Goal: Task Accomplishment & Management: Complete application form

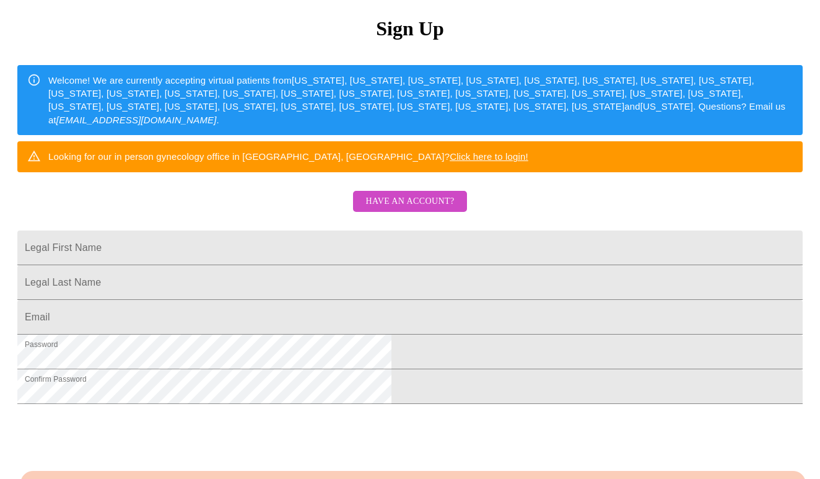
click at [425, 209] on span "Have an account?" at bounding box center [409, 201] width 89 height 15
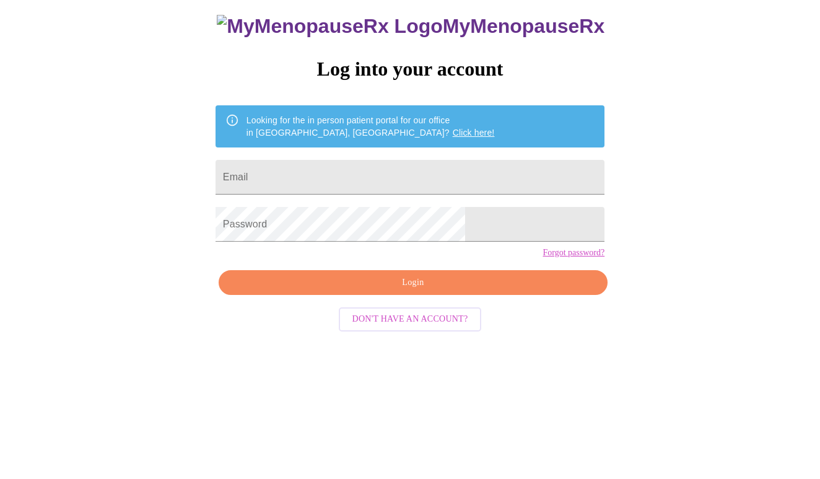
scroll to position [12, 0]
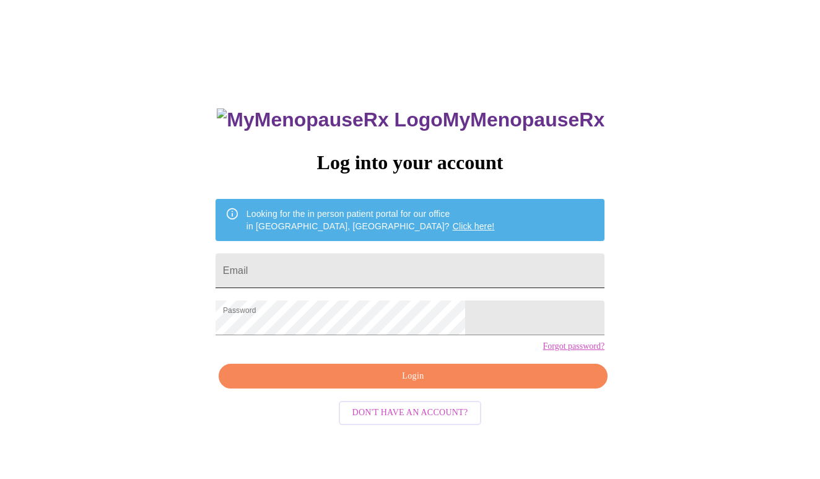
click at [390, 253] on input "Email" at bounding box center [410, 270] width 389 height 35
type input "[EMAIL_ADDRESS][DOMAIN_NAME]"
click at [378, 384] on span "Login" at bounding box center [413, 376] width 361 height 15
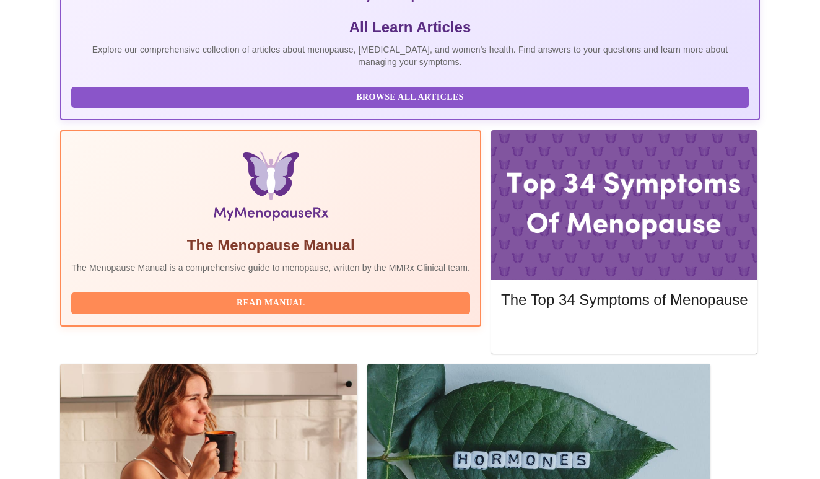
scroll to position [321, 0]
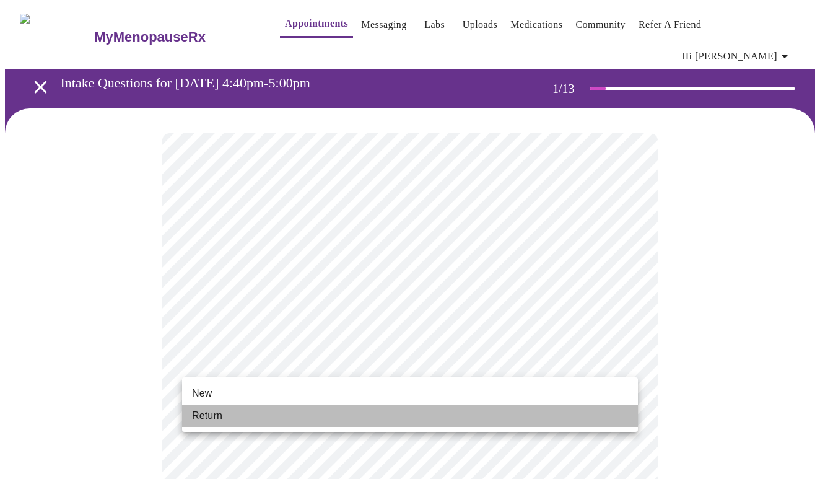
click at [405, 414] on li "Return" at bounding box center [410, 416] width 456 height 22
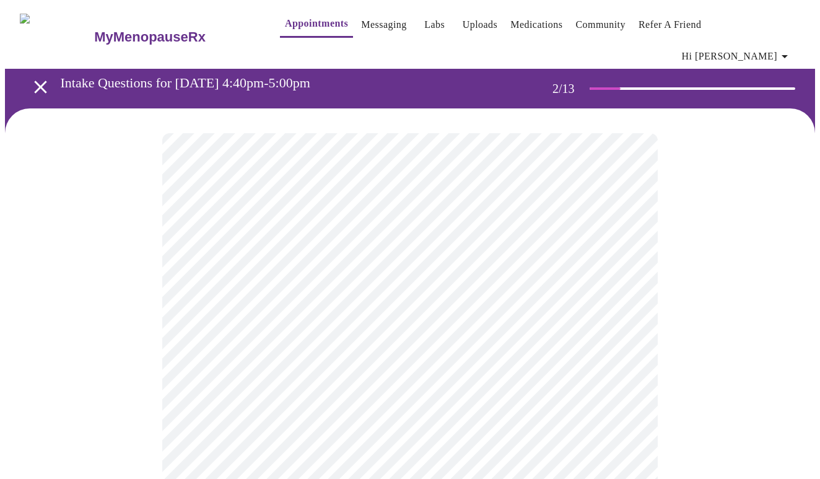
click at [507, 249] on body "MyMenopauseRx Appointments Messaging Labs Uploads Medications Community Refer a…" at bounding box center [410, 386] width 810 height 762
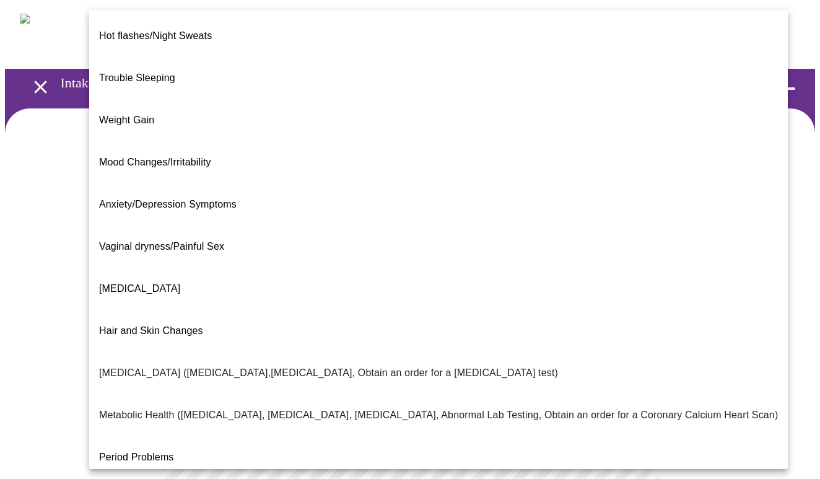
click at [457, 99] on li "Weight Gain" at bounding box center [438, 120] width 699 height 42
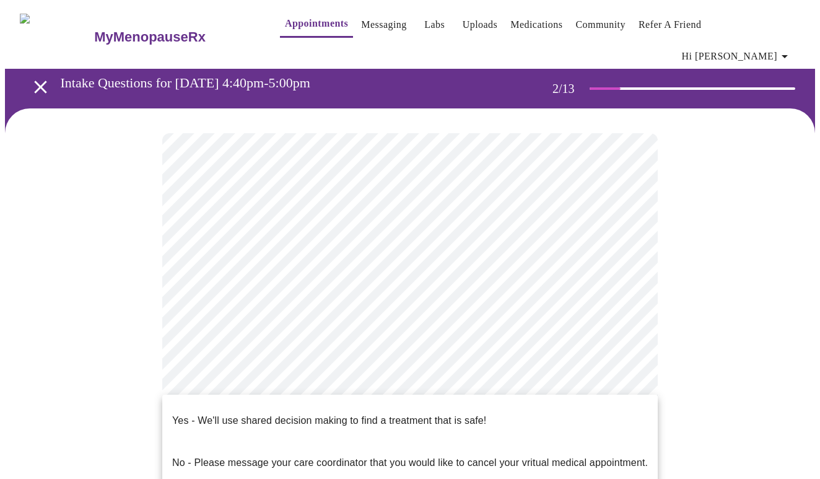
click at [381, 378] on body "MyMenopauseRx Appointments Messaging Labs Uploads Medications Community Refer a…" at bounding box center [410, 382] width 810 height 755
click at [381, 413] on p "Yes - We'll use shared decision making to find a treatment that is safe!" at bounding box center [329, 420] width 314 height 15
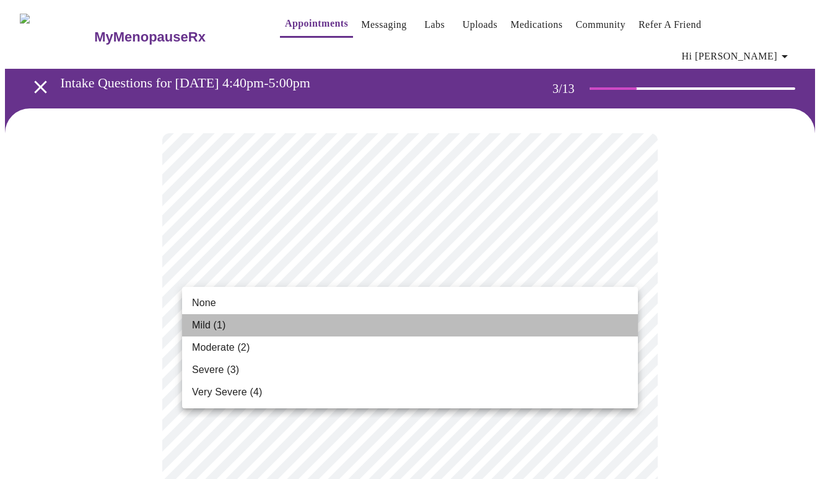
click at [439, 325] on li "Mild (1)" at bounding box center [410, 325] width 456 height 22
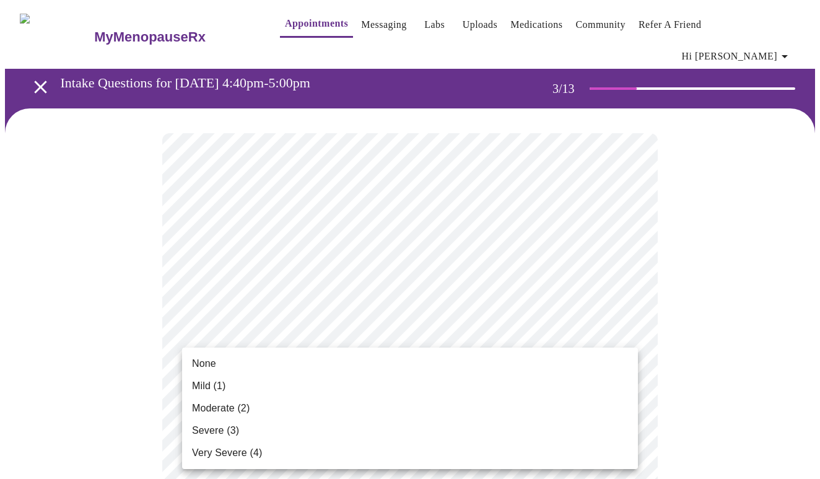
click at [419, 385] on li "Mild (1)" at bounding box center [410, 386] width 456 height 22
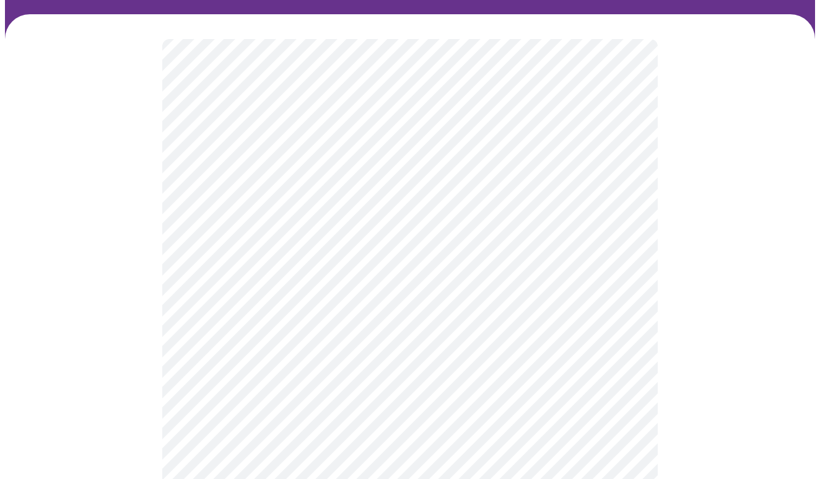
scroll to position [97, 0]
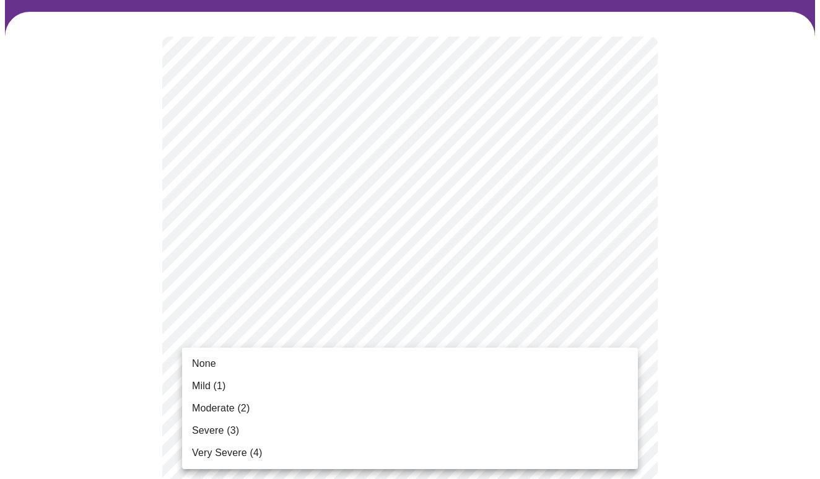
click at [416, 407] on li "Moderate (2)" at bounding box center [410, 408] width 456 height 22
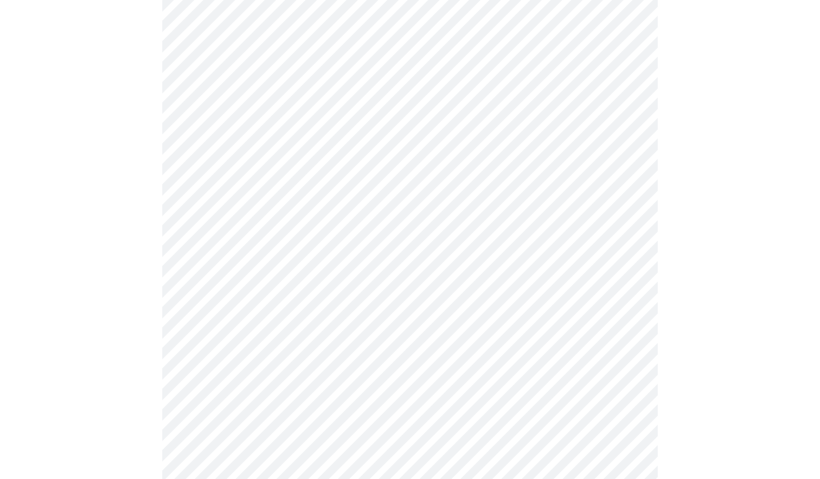
scroll to position [177, 0]
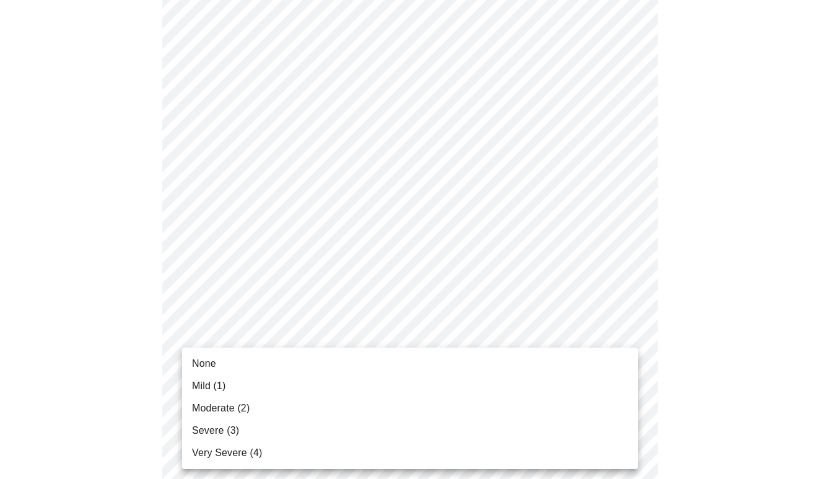
click at [407, 373] on li "None" at bounding box center [410, 363] width 456 height 22
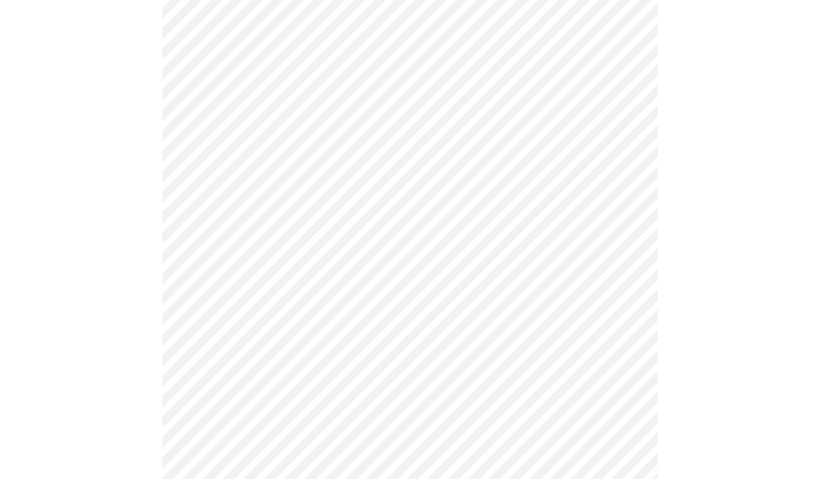
scroll to position [259, 0]
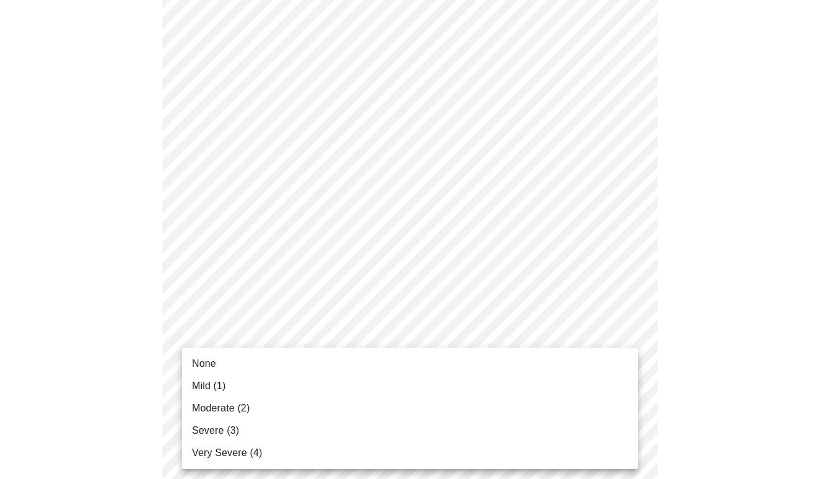
click at [406, 367] on li "None" at bounding box center [410, 363] width 456 height 22
click at [395, 387] on li "Mild (1)" at bounding box center [410, 386] width 456 height 22
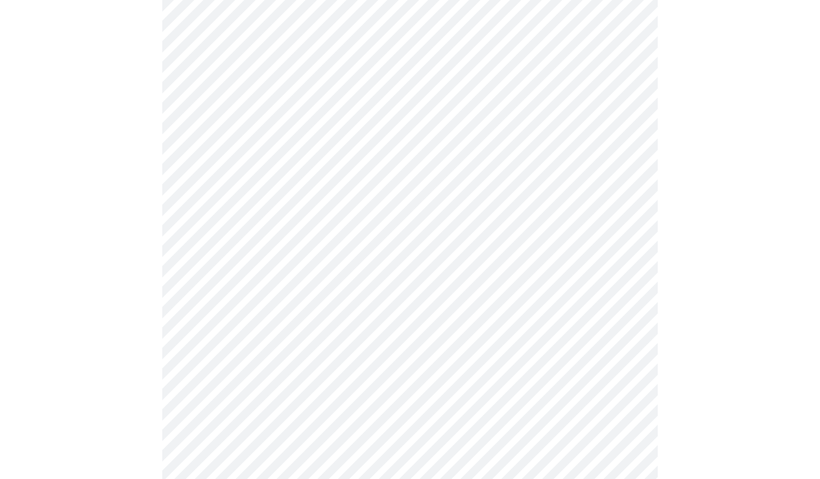
scroll to position [481, 0]
click at [393, 347] on body "MyMenopauseRx Appointments Messaging Labs Uploads Medications Community Refer a…" at bounding box center [410, 304] width 810 height 1561
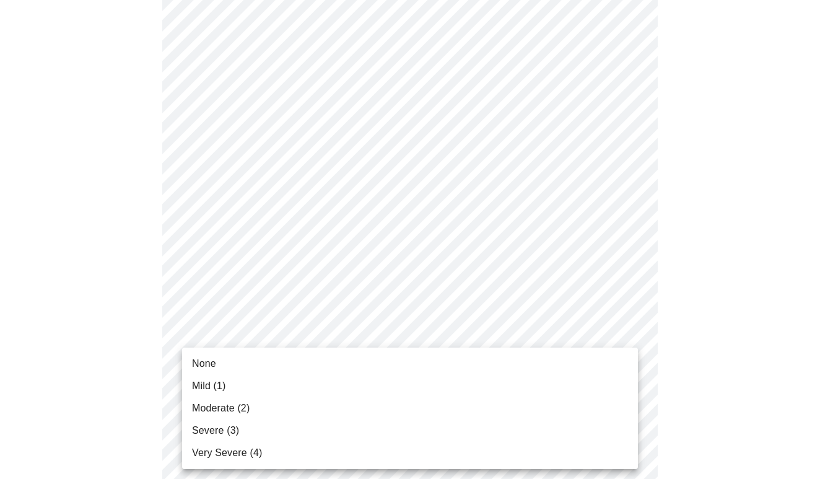
click at [384, 368] on li "None" at bounding box center [410, 363] width 456 height 22
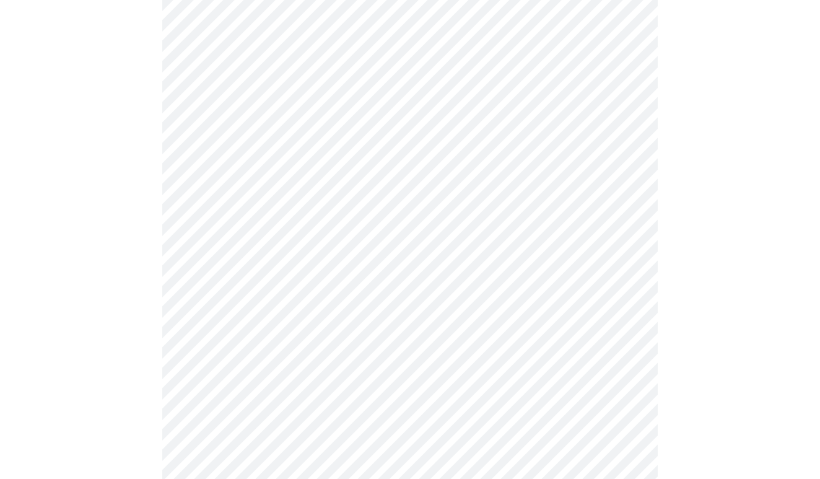
scroll to position [600, 0]
click at [385, 323] on body "MyMenopauseRx Appointments Messaging Labs Uploads Medications Community Refer a…" at bounding box center [410, 177] width 810 height 1544
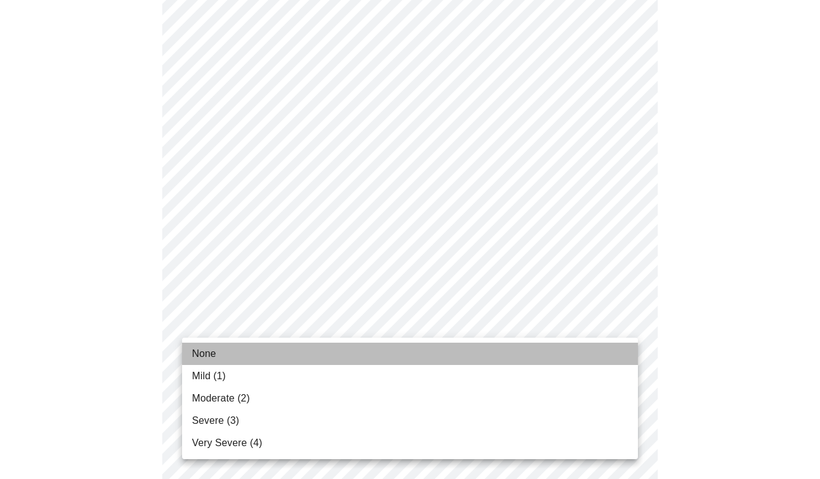
click at [382, 354] on li "None" at bounding box center [410, 354] width 456 height 22
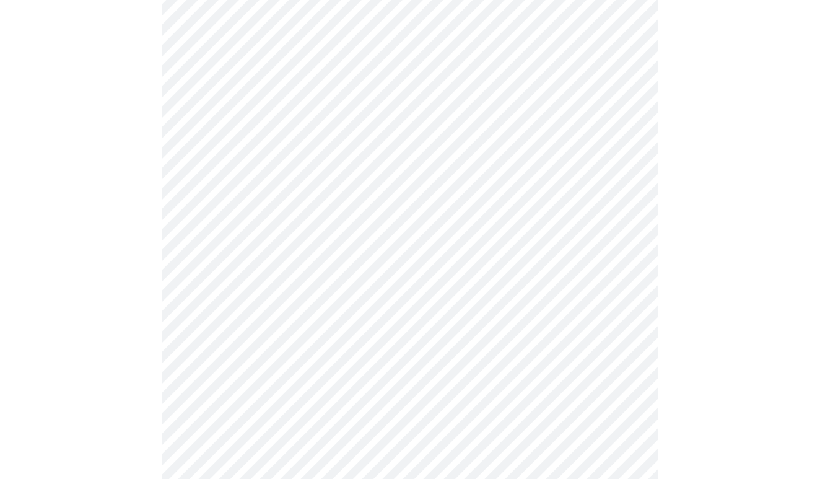
scroll to position [641, 0]
click at [384, 372] on body "MyMenopauseRx Appointments Messaging Labs Uploads Medications Community Refer a…" at bounding box center [410, 127] width 810 height 1526
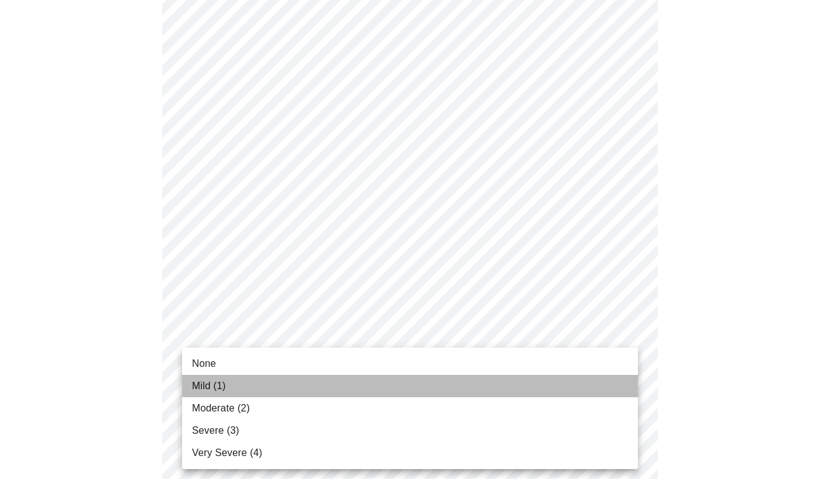
click at [378, 385] on li "Mild (1)" at bounding box center [410, 386] width 456 height 22
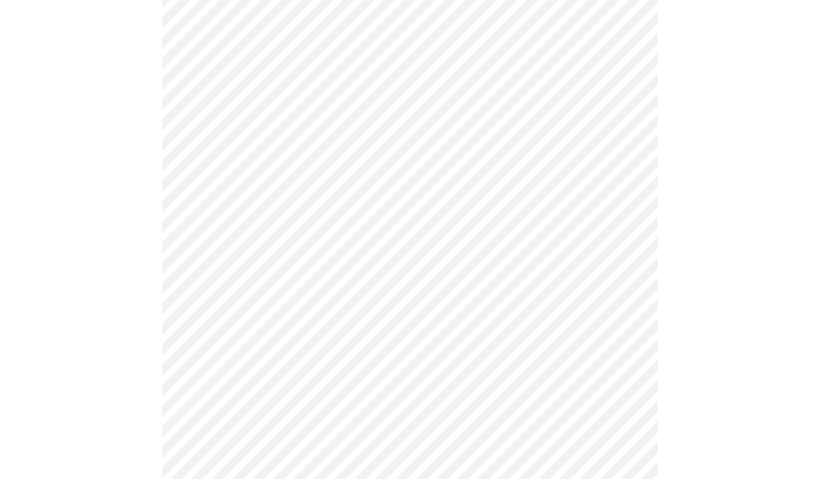
scroll to position [797, 0]
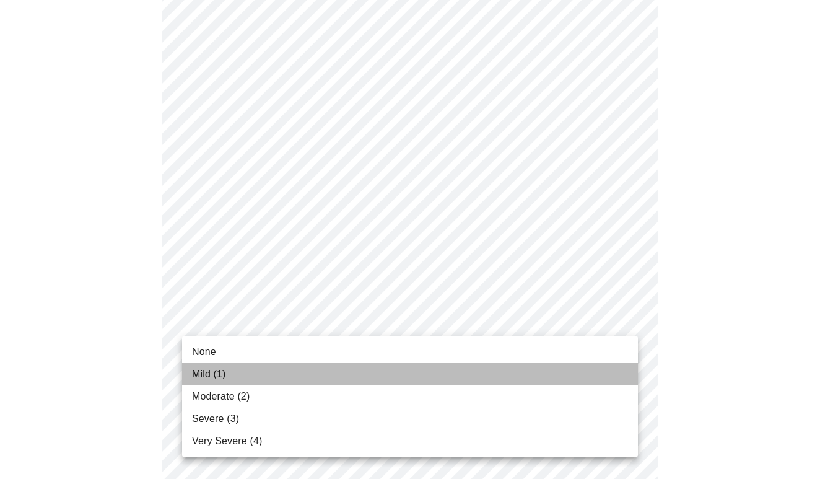
click at [376, 364] on li "Mild (1)" at bounding box center [410, 374] width 456 height 22
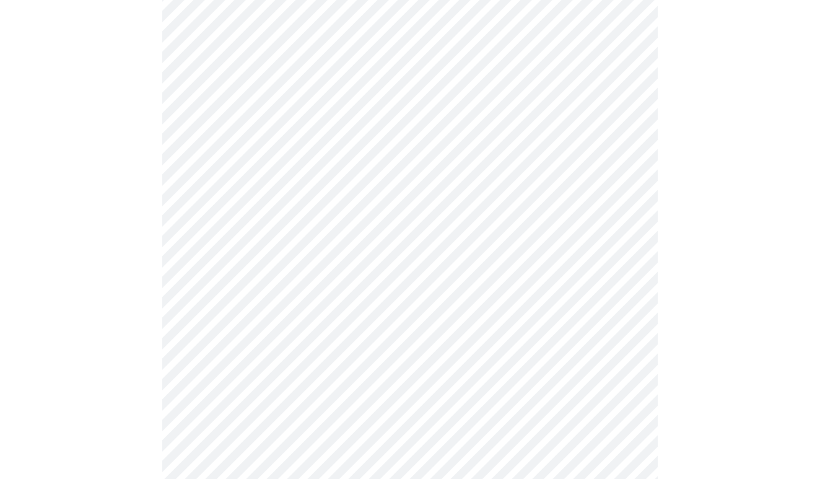
scroll to position [854, 0]
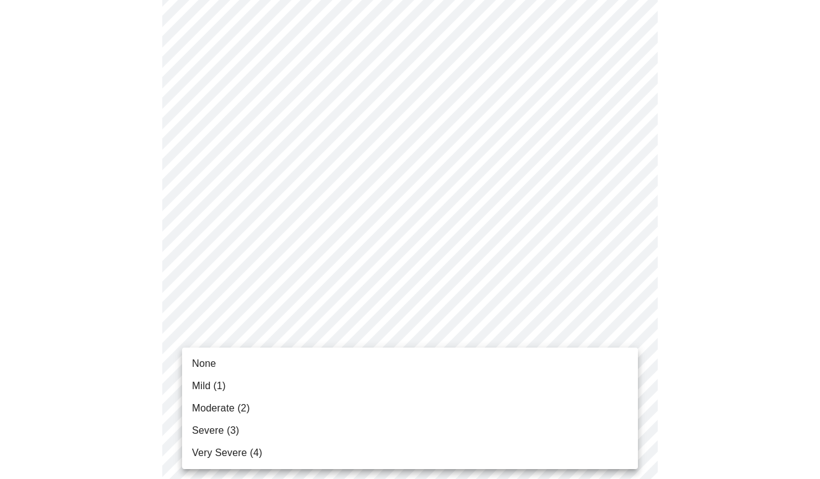
click at [378, 406] on li "Moderate (2)" at bounding box center [410, 408] width 456 height 22
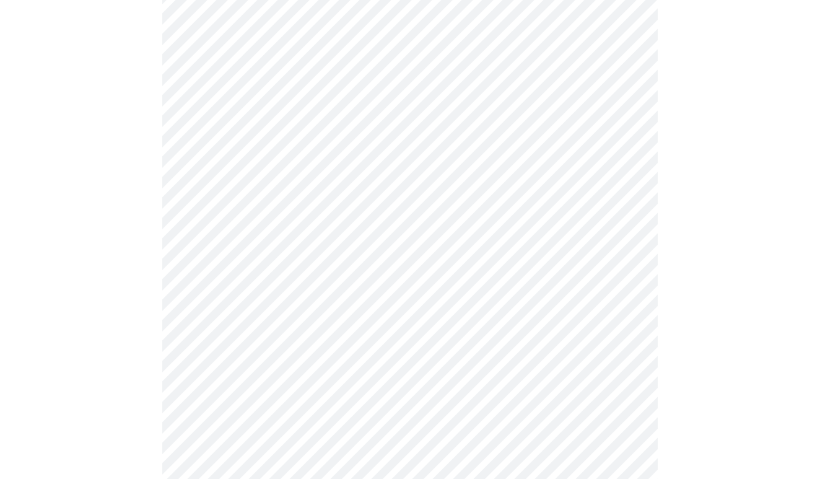
scroll to position [489, 0]
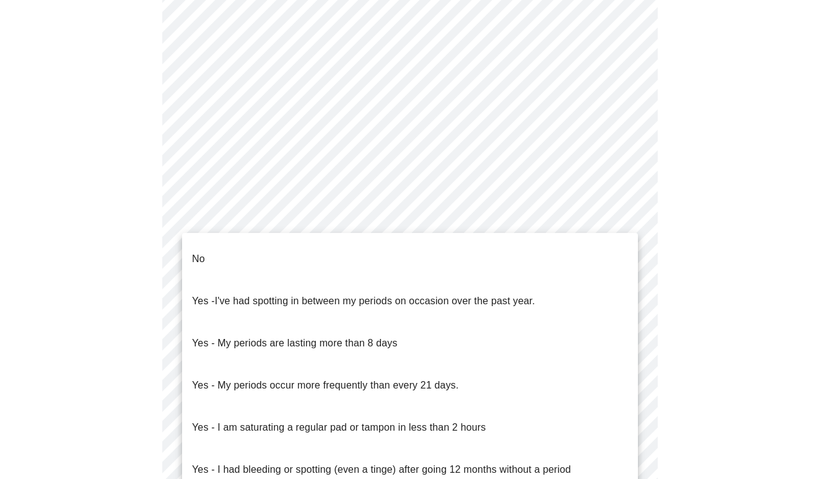
click at [230, 217] on body "MyMenopauseRx Appointments Messaging Labs Uploads Medications Community Refer a…" at bounding box center [410, 111] width 810 height 1190
click at [221, 259] on li "No" at bounding box center [410, 259] width 456 height 42
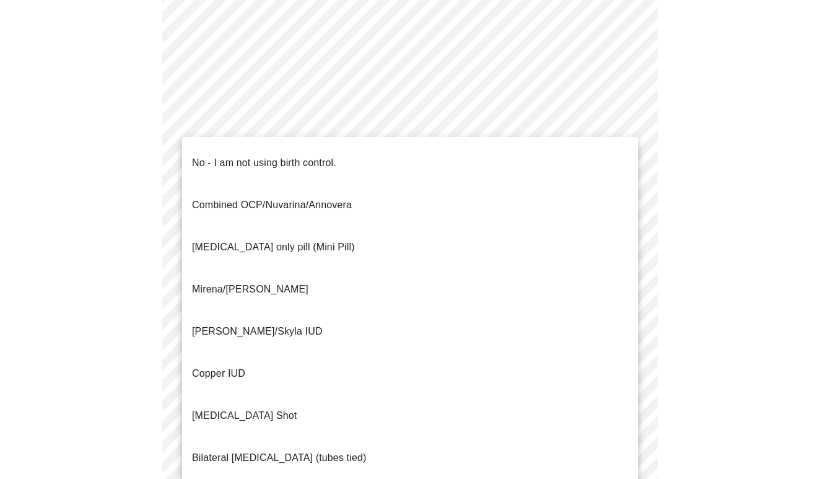
click at [225, 309] on body "MyMenopauseRx Appointments Messaging Labs Uploads Medications Community Refer a…" at bounding box center [410, 107] width 810 height 1183
click at [215, 162] on span "No - I am not using birth control." at bounding box center [264, 163] width 144 height 35
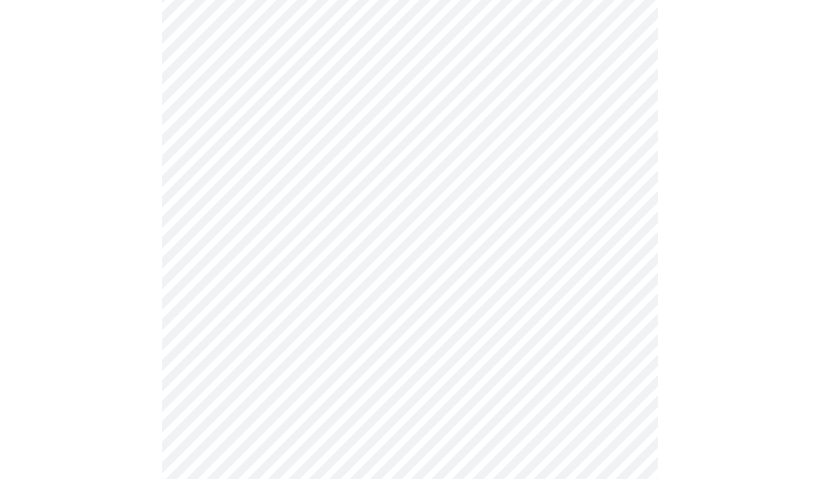
click at [214, 400] on body "MyMenopauseRx Appointments Messaging Labs Uploads Medications Community Refer a…" at bounding box center [410, 103] width 810 height 1175
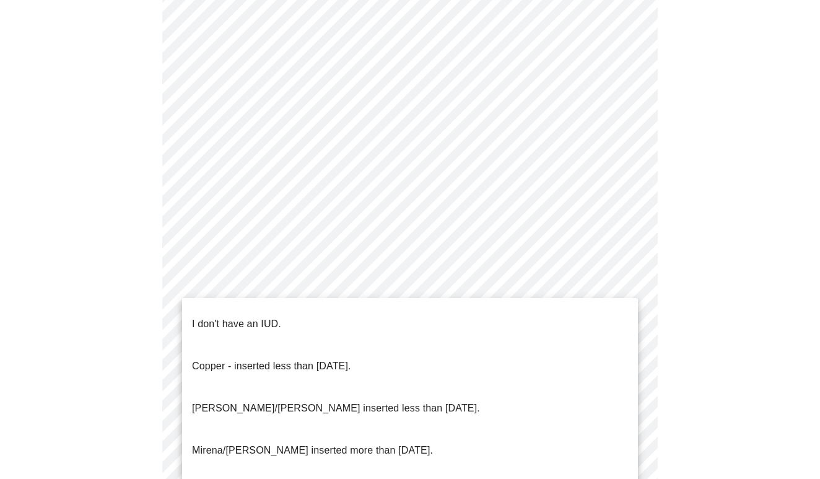
click at [225, 317] on p "I don't have an IUD." at bounding box center [236, 324] width 89 height 15
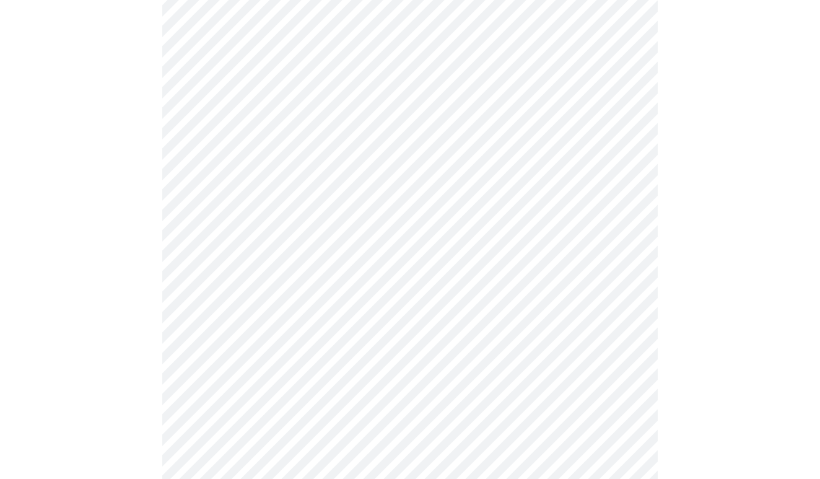
scroll to position [672, 0]
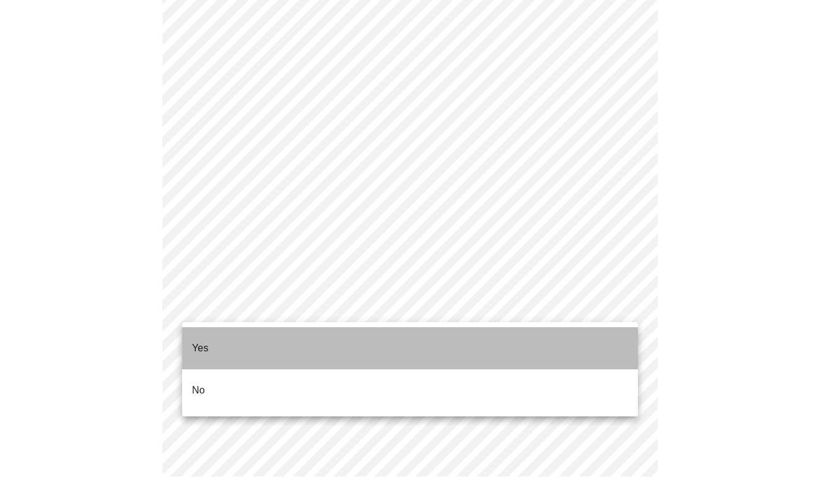
click at [229, 338] on li "Yes" at bounding box center [410, 348] width 456 height 42
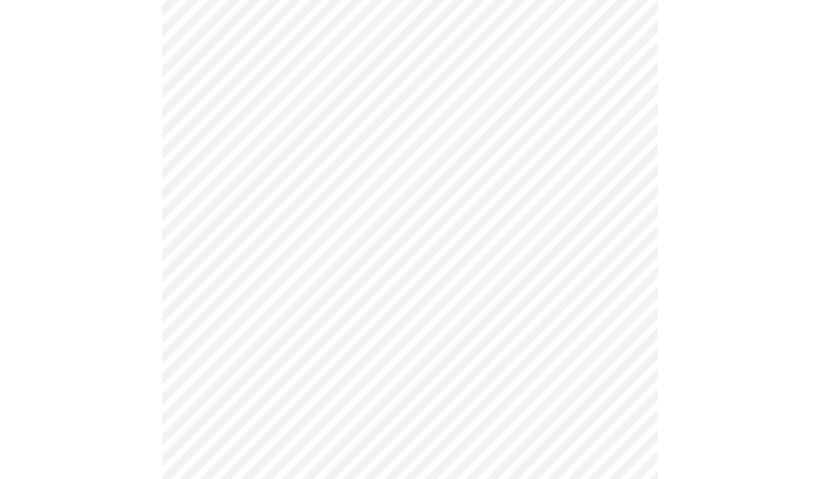
scroll to position [3159, 0]
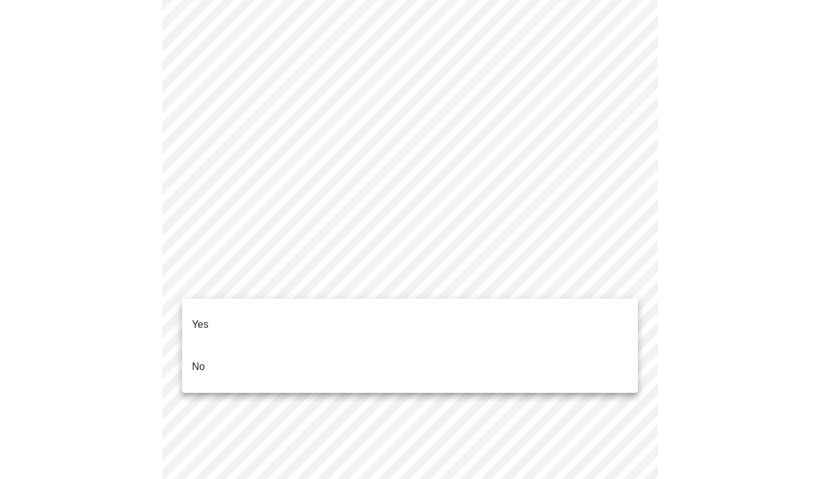
click at [470, 324] on li "Yes" at bounding box center [410, 325] width 456 height 42
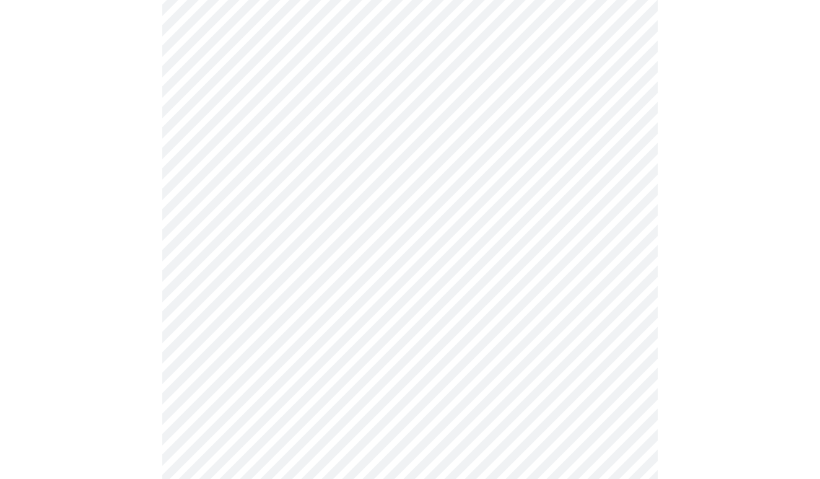
scroll to position [1116, 0]
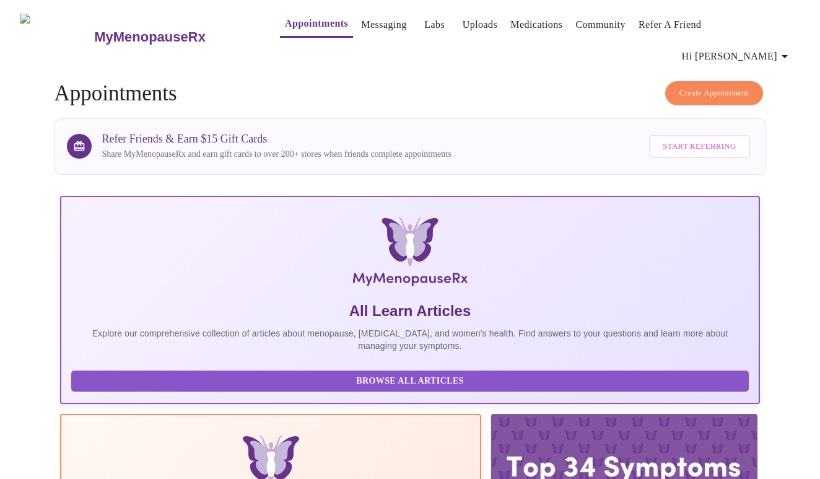
click at [774, 48] on span "Hi [PERSON_NAME]" at bounding box center [737, 56] width 110 height 17
click at [766, 98] on li "Log out" at bounding box center [765, 93] width 57 height 22
